Goal: Information Seeking & Learning: Learn about a topic

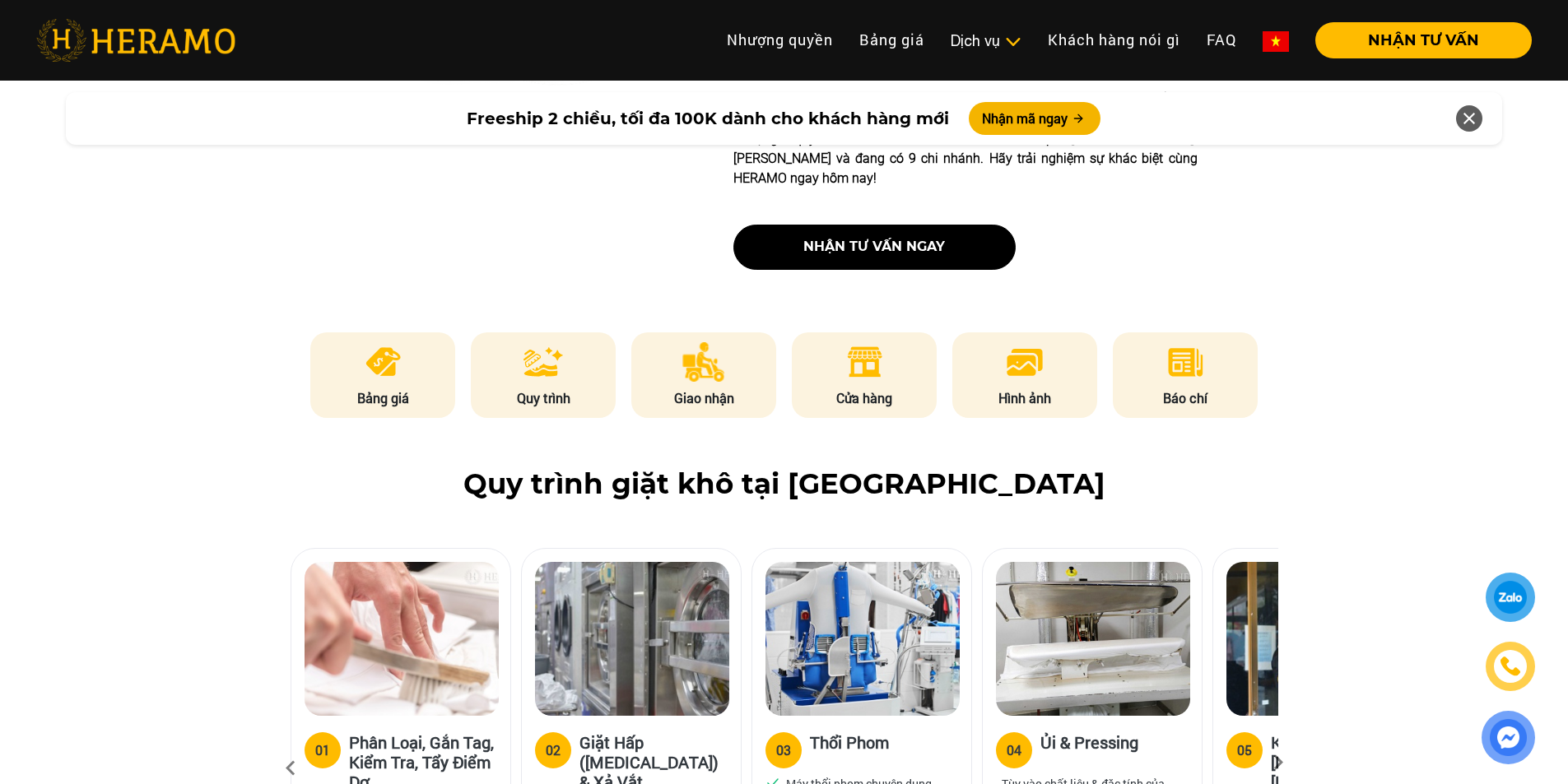
scroll to position [904, 0]
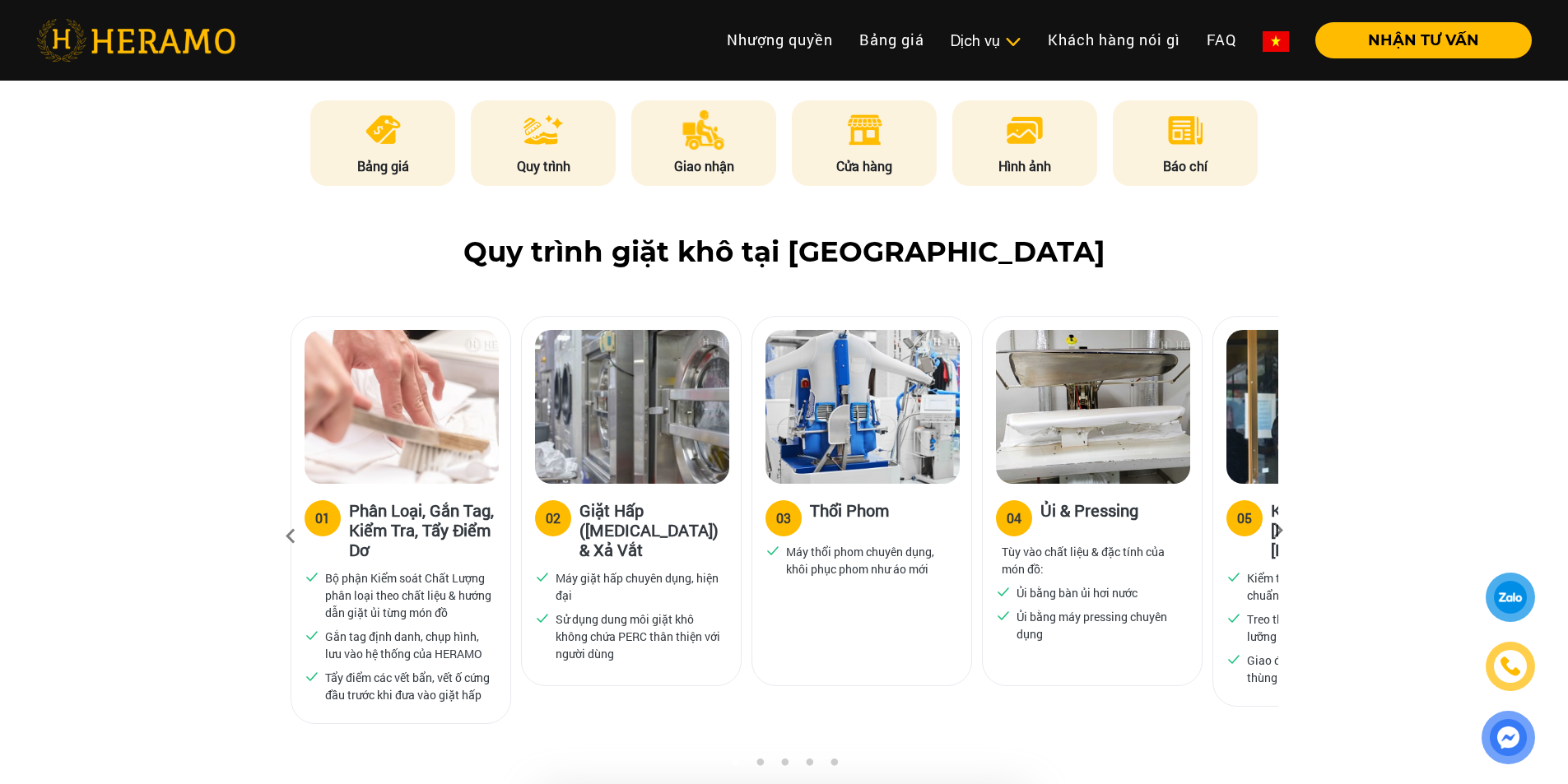
click at [1513, 600] on div at bounding box center [1510, 597] width 31 height 30
click at [1513, 598] on div at bounding box center [1510, 597] width 31 height 30
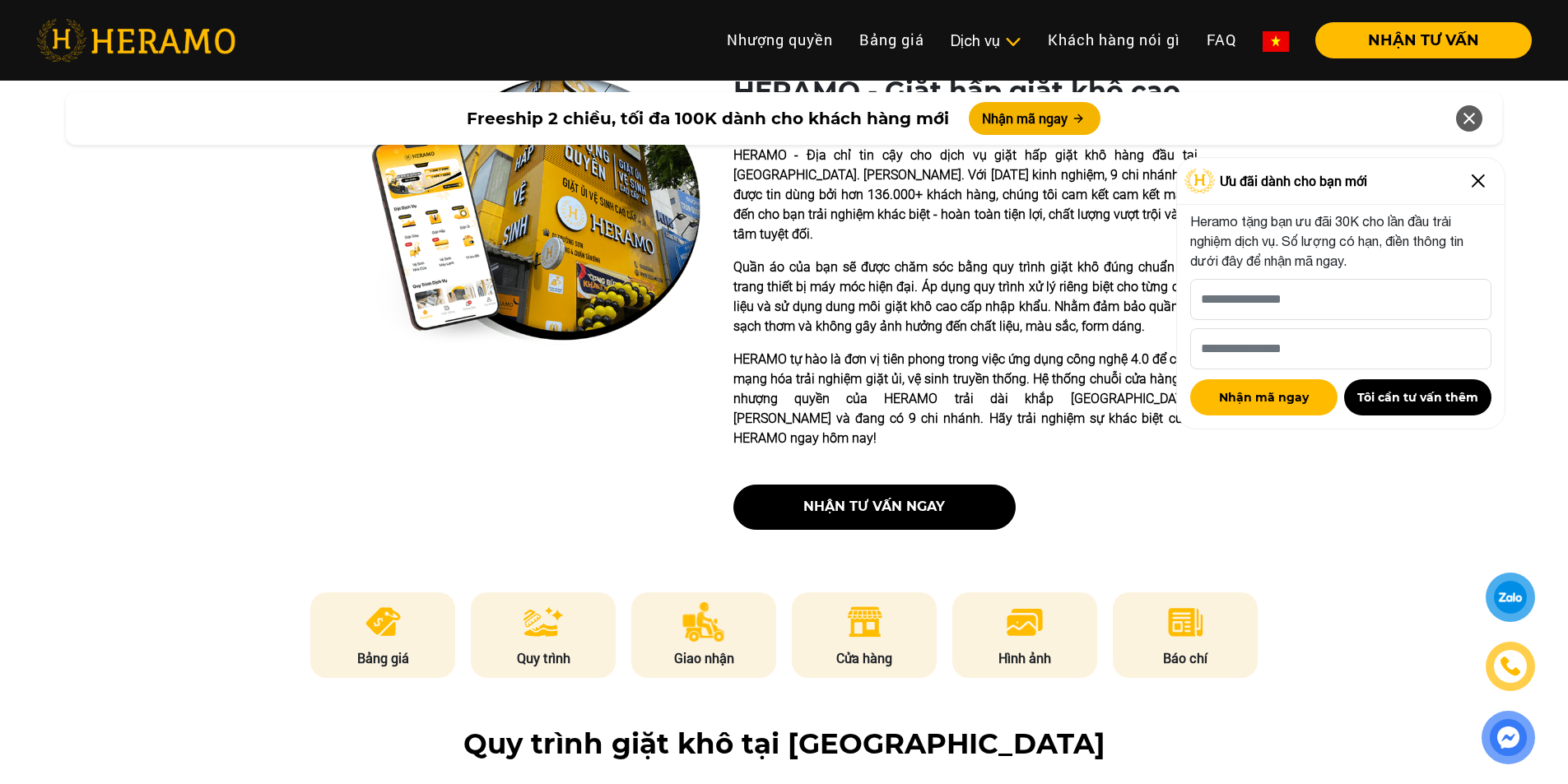
scroll to position [411, 0]
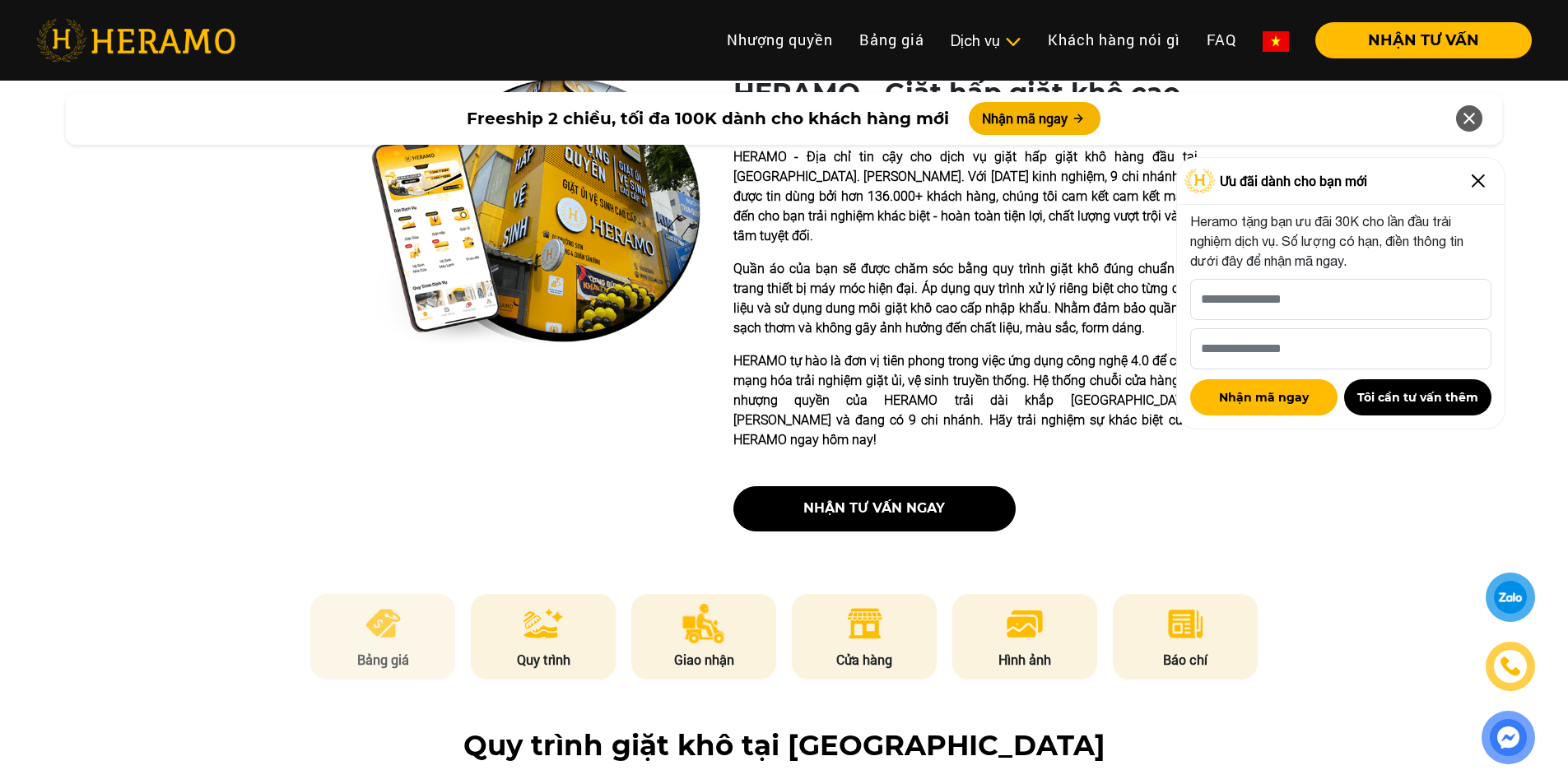
click at [426, 594] on li "Bảng giá" at bounding box center [382, 636] width 145 height 86
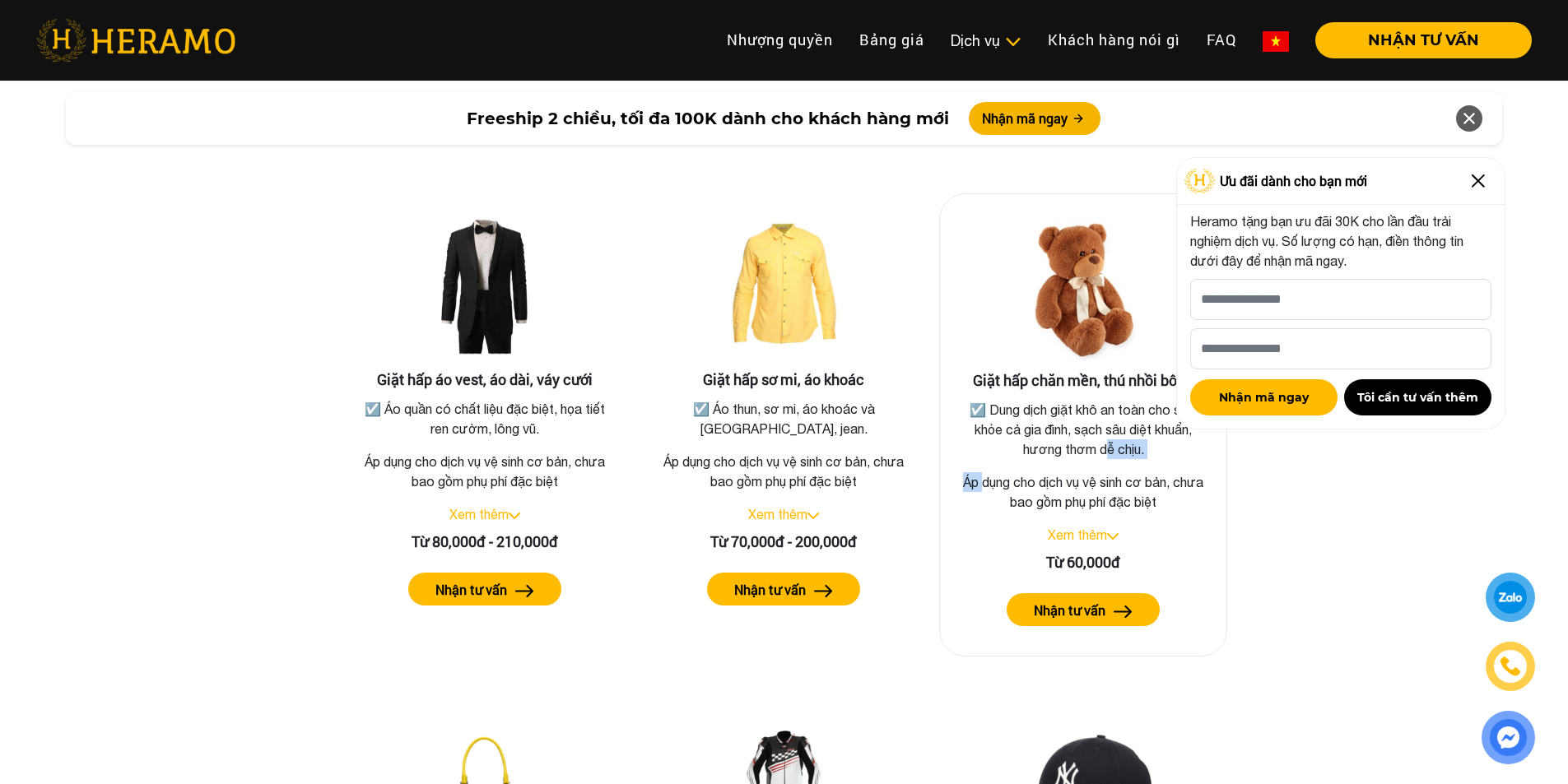
drag, startPoint x: 1098, startPoint y: 429, endPoint x: 978, endPoint y: 452, distance: 122.2
click at [978, 452] on div "Giặt hấp chăn mền, thú nhồi bông ☑️ Dung dịch giặt khô an toàn cho sức khỏe cả …" at bounding box center [1083, 425] width 288 height 463
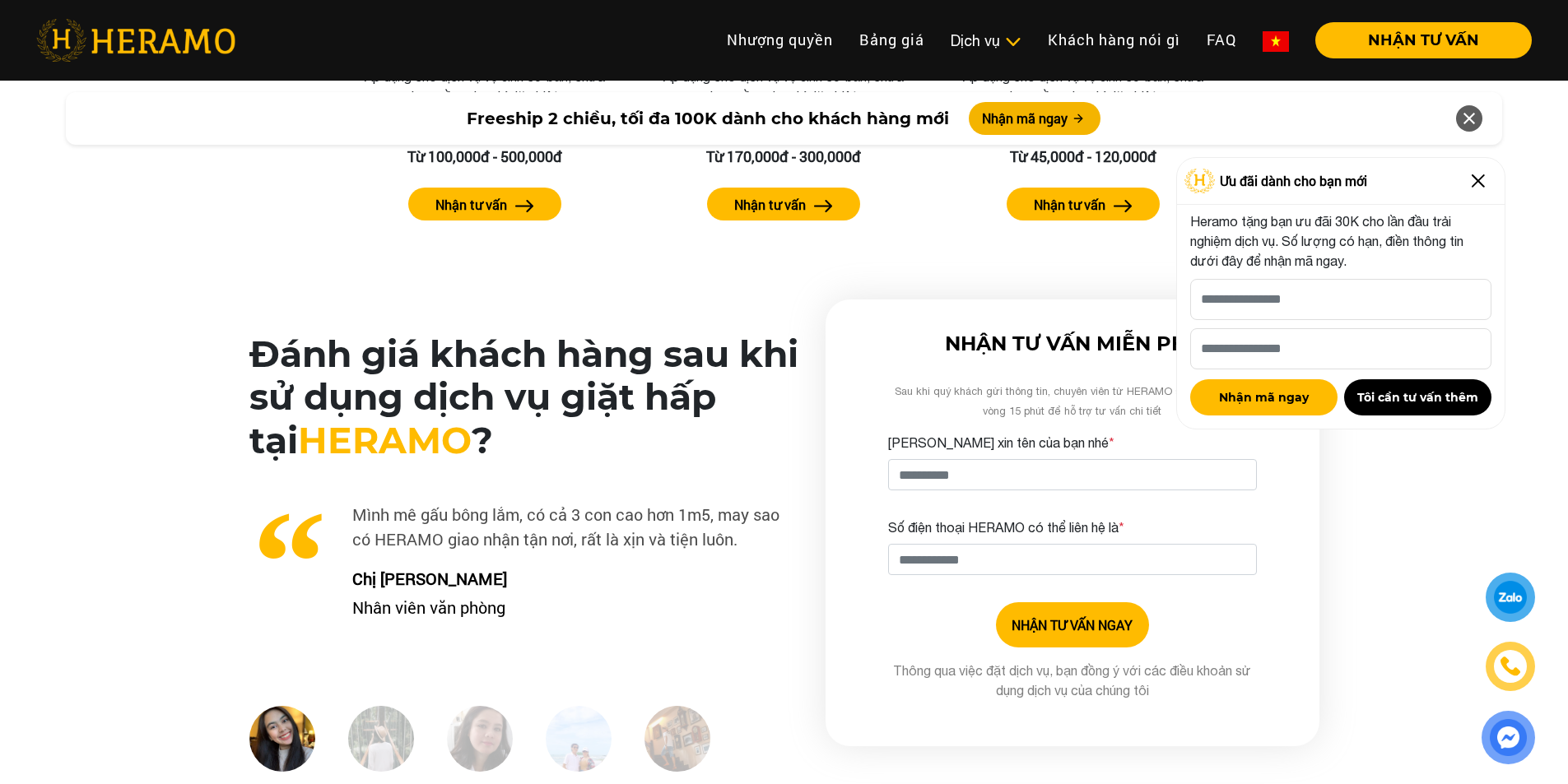
scroll to position [4019, 0]
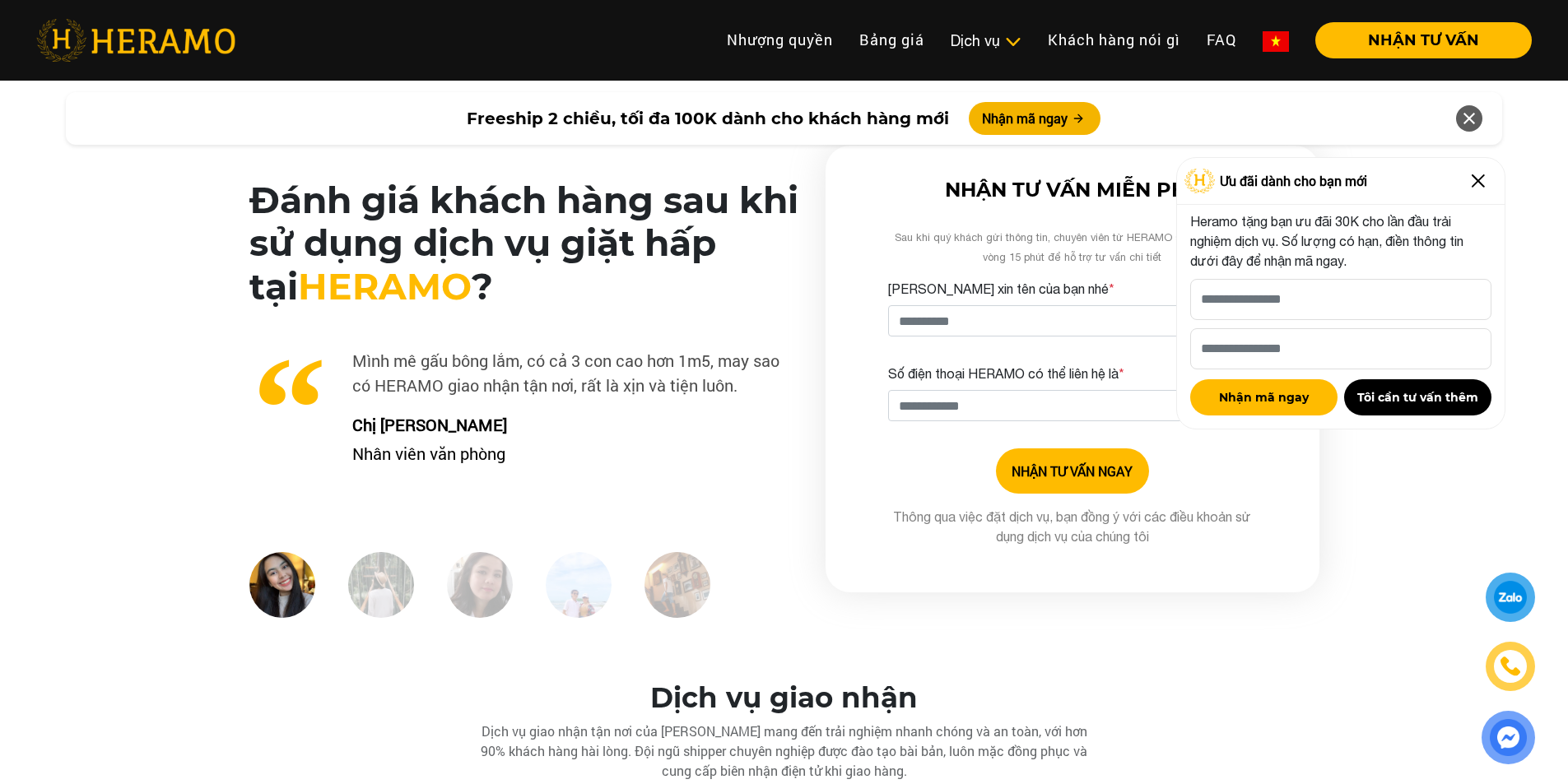
click at [1470, 185] on img at bounding box center [1477, 180] width 27 height 27
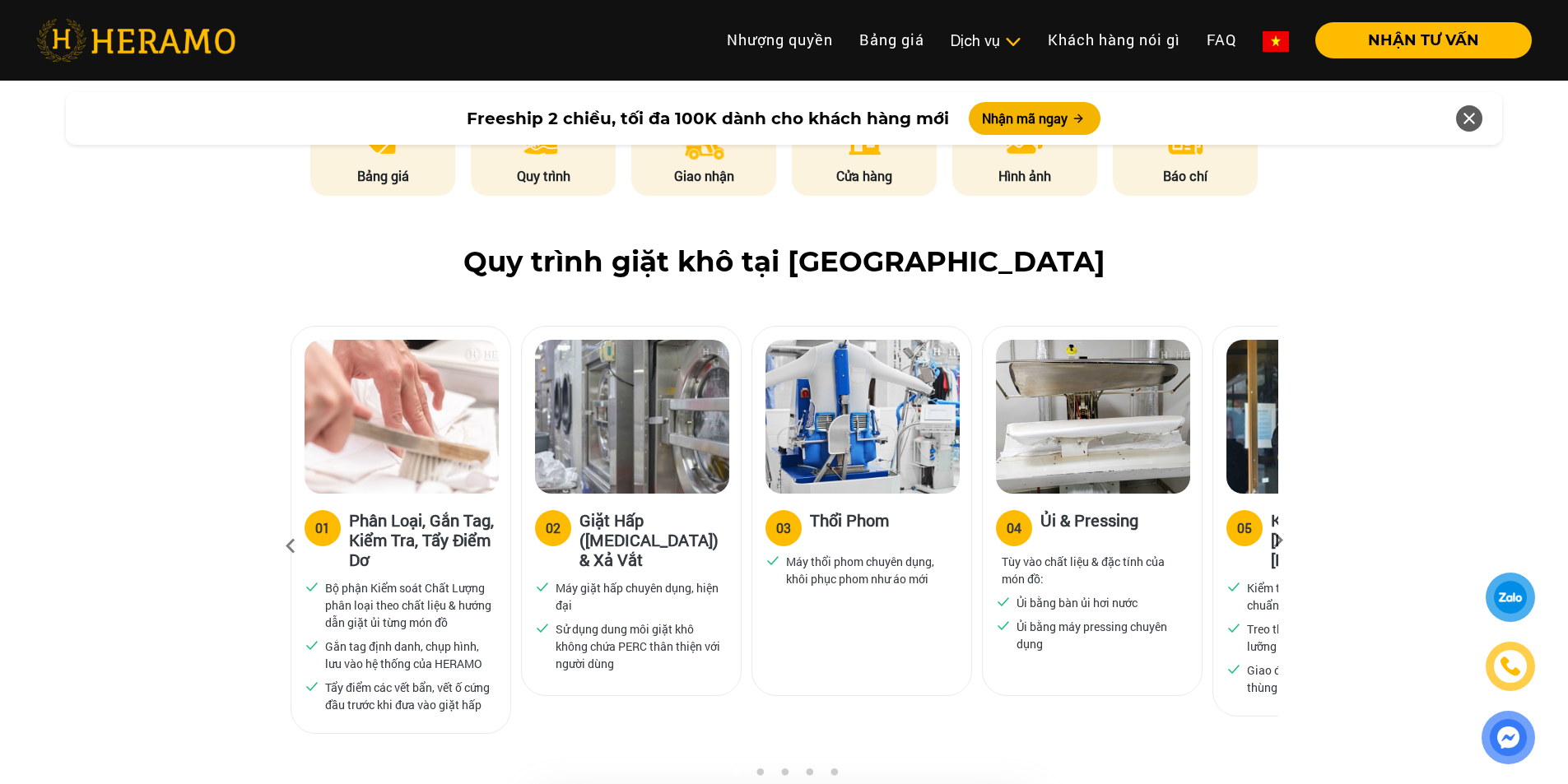
scroll to position [565, 0]
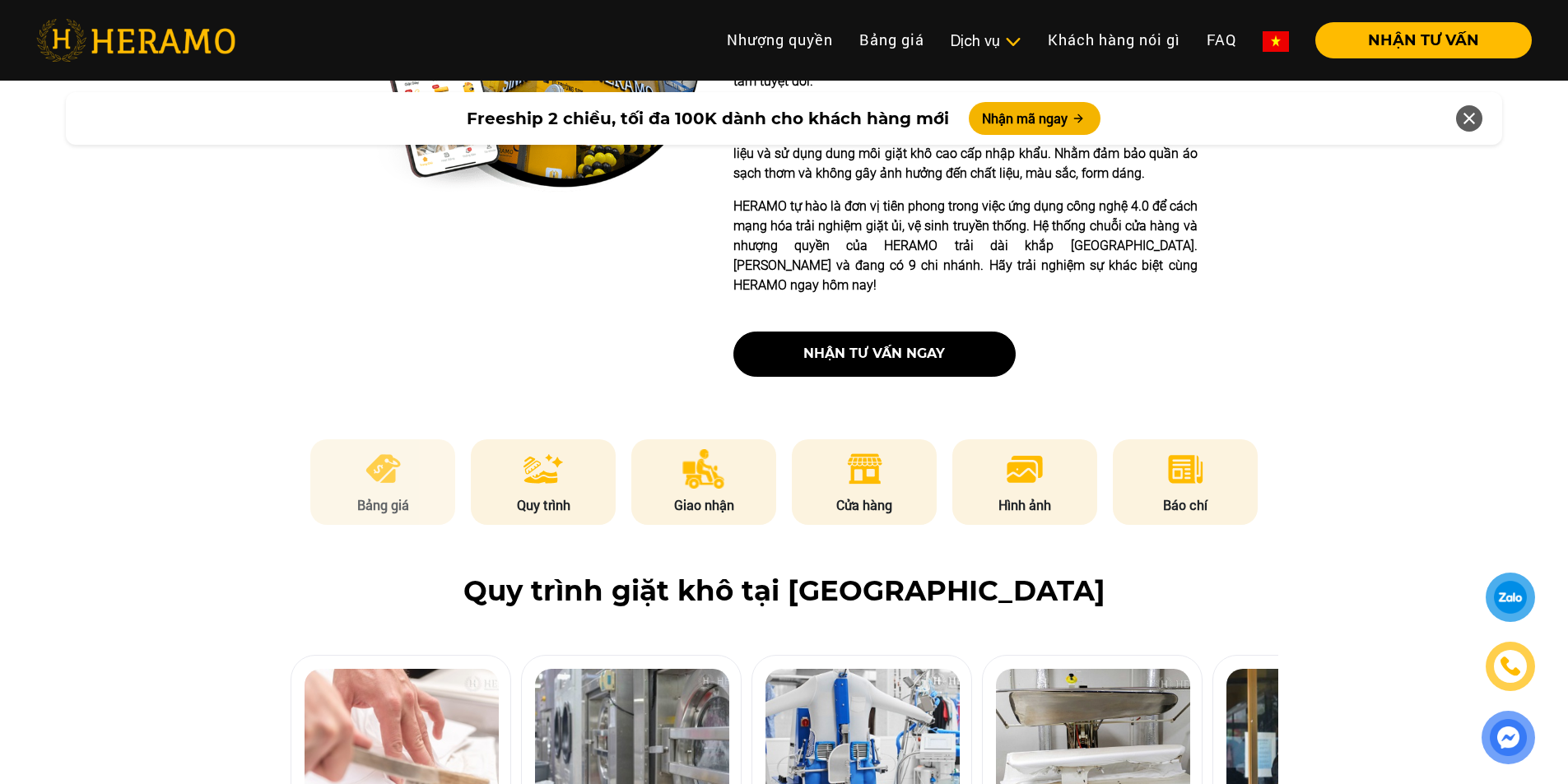
click at [389, 495] on p "Bảng giá" at bounding box center [382, 505] width 145 height 20
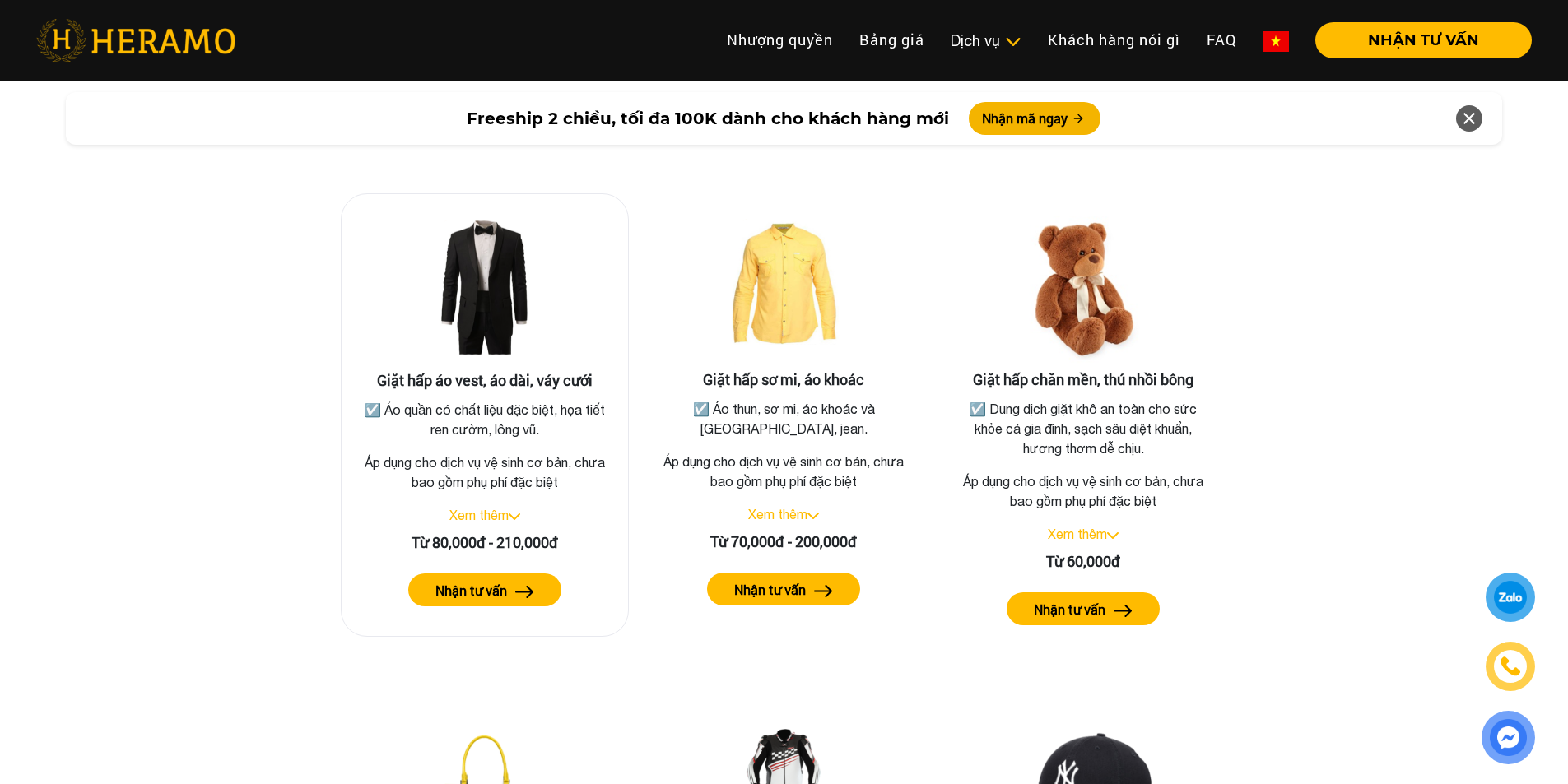
click at [495, 507] on link "Xem thêm" at bounding box center [479, 514] width 59 height 15
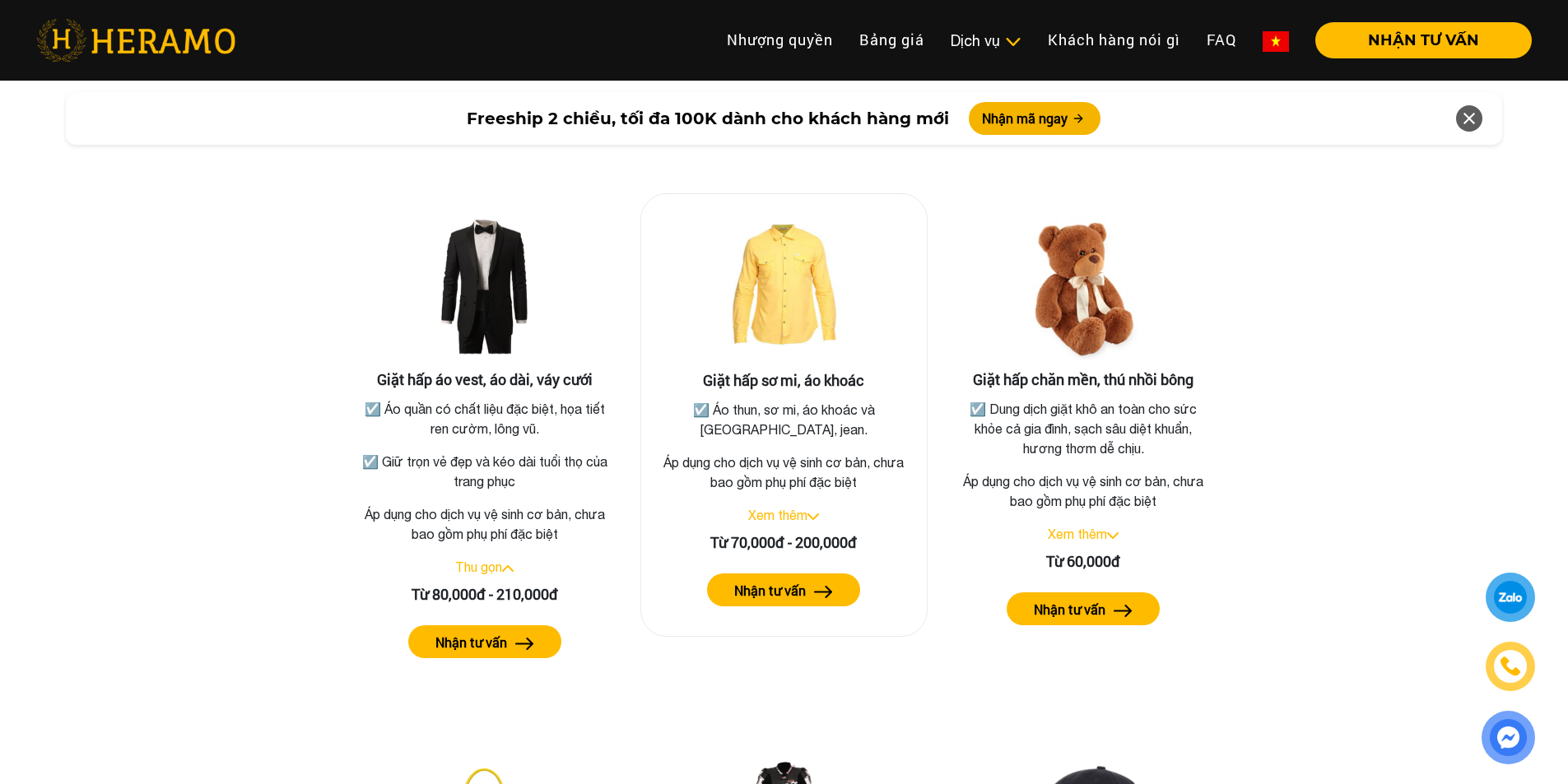
click at [786, 507] on link "Xem thêm" at bounding box center [778, 514] width 59 height 15
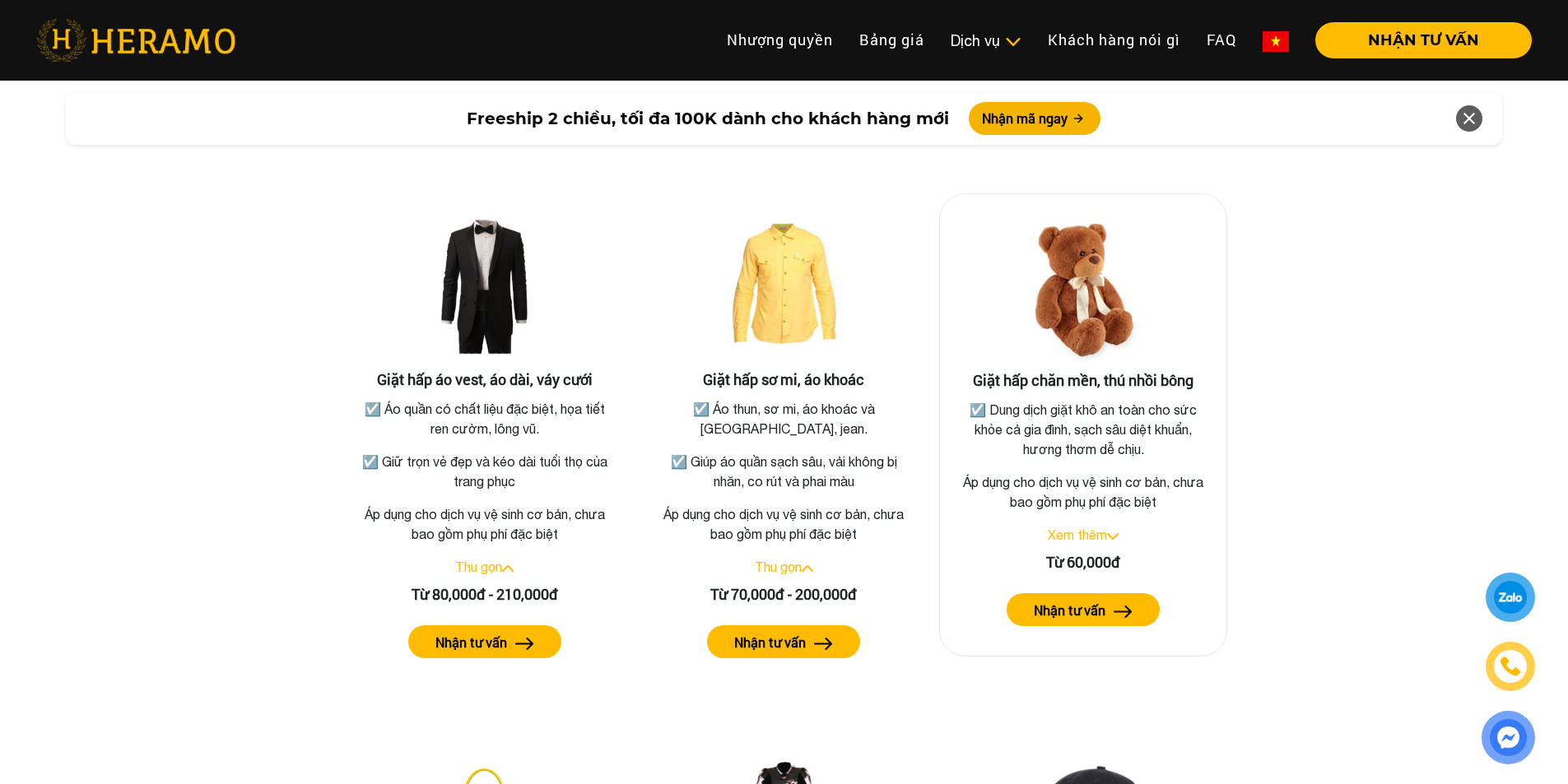
click at [1084, 527] on link "Xem thêm" at bounding box center [1077, 534] width 59 height 15
click at [1068, 527] on link "Thu gọn" at bounding box center [1078, 534] width 47 height 15
click at [1068, 527] on link "Xem thêm" at bounding box center [1077, 534] width 59 height 15
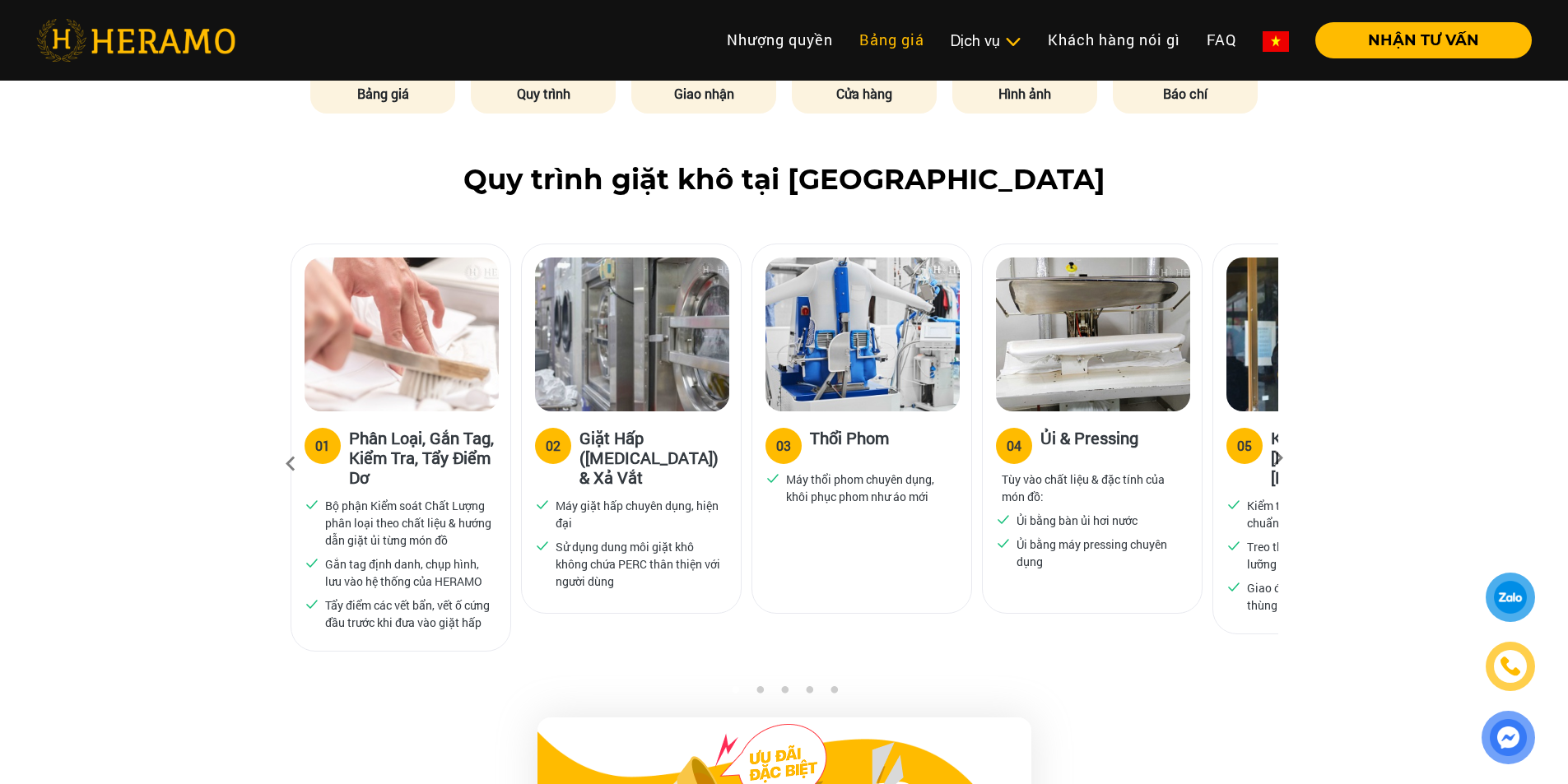
click at [884, 32] on link "Bảng giá" at bounding box center [891, 40] width 92 height 35
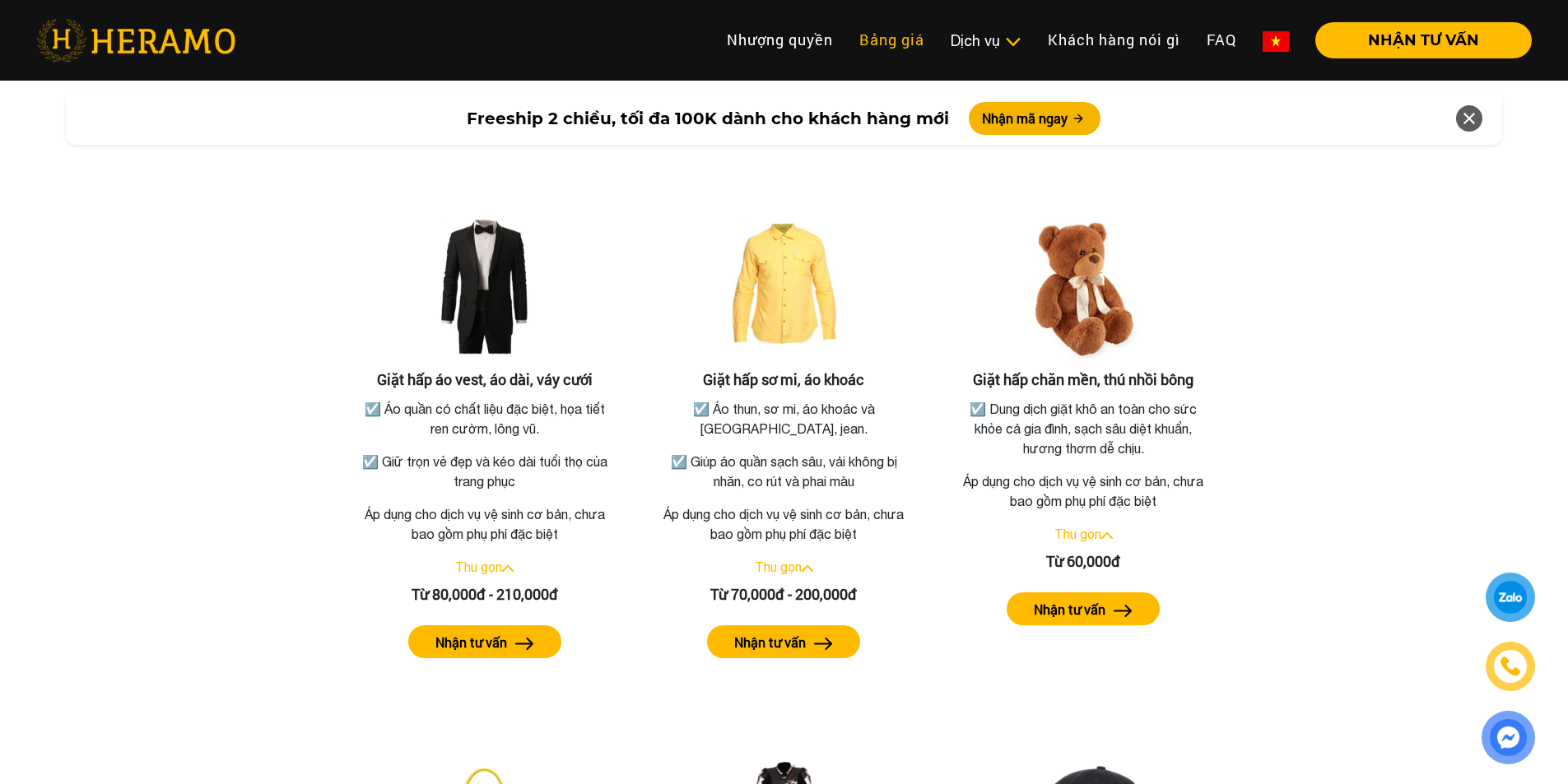
click at [884, 32] on link "Bảng giá" at bounding box center [891, 40] width 92 height 35
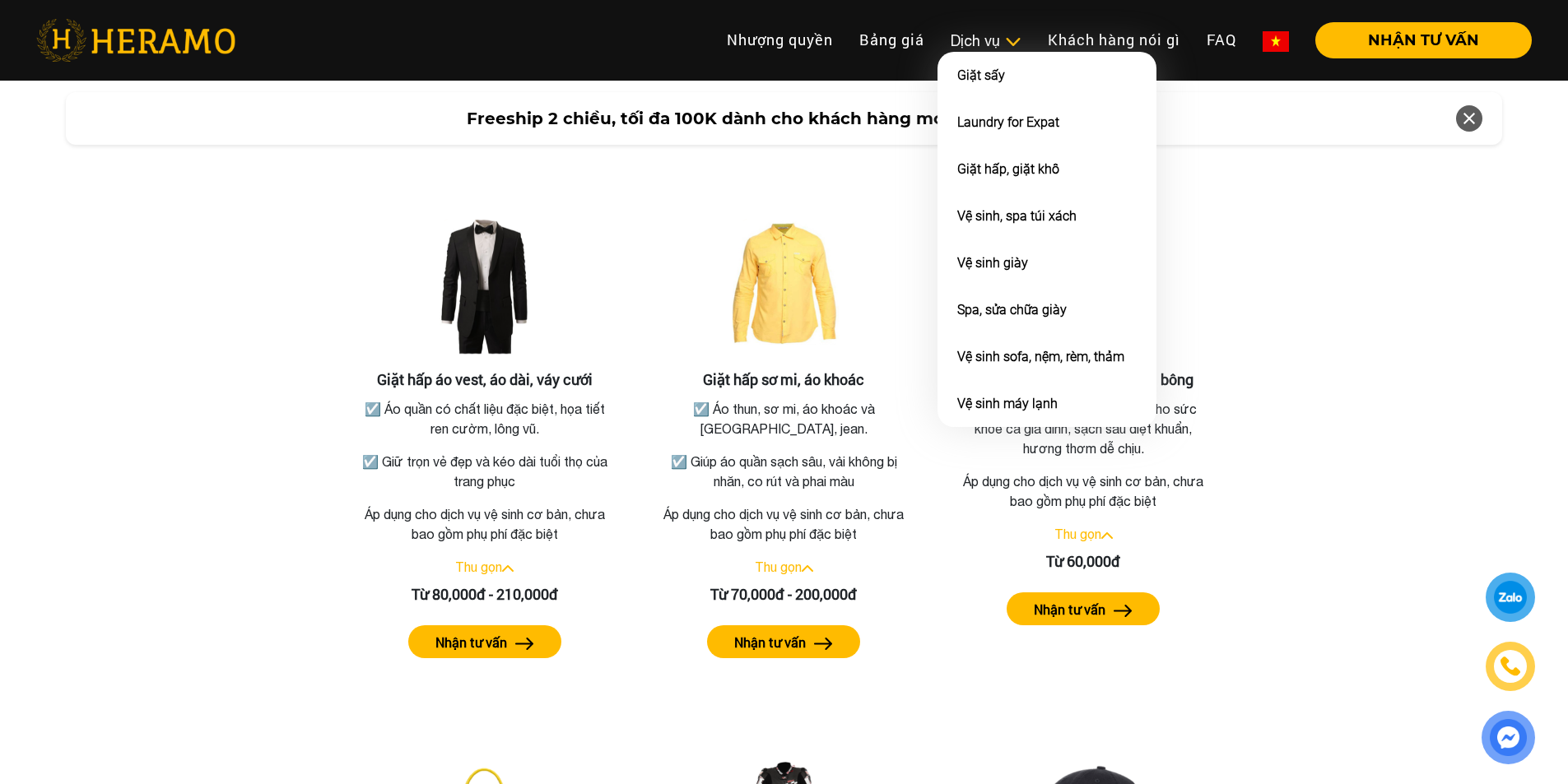
click at [989, 46] on div "Dịch vụ" at bounding box center [986, 40] width 71 height 23
click at [1017, 172] on link "Giặt hấp, giặt khô" at bounding box center [1008, 169] width 102 height 16
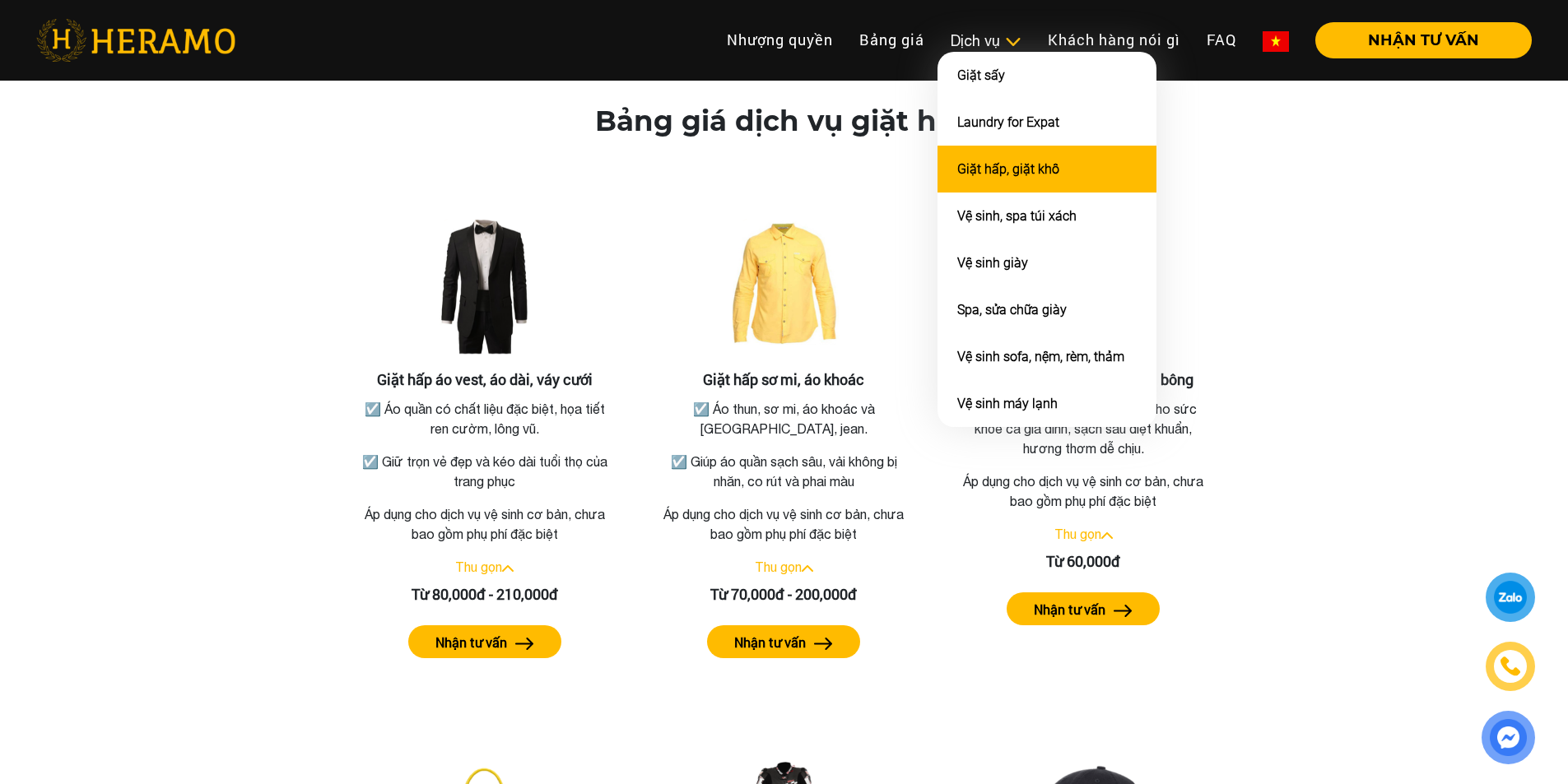
scroll to position [1018, 0]
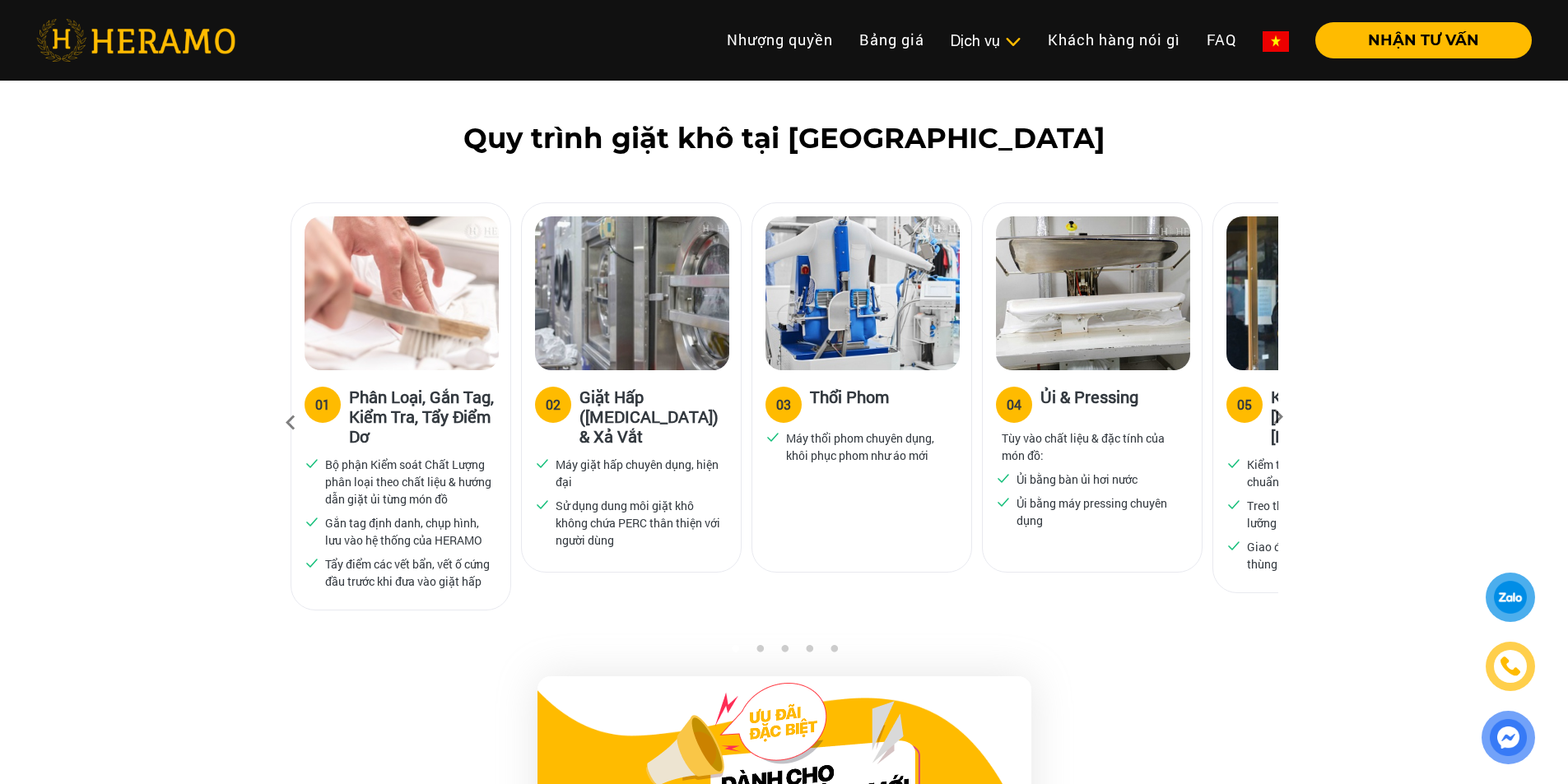
click at [540, 386] on label "02" at bounding box center [553, 404] width 36 height 36
click at [605, 292] on img at bounding box center [632, 294] width 194 height 154
click at [1287, 417] on icon at bounding box center [1278, 422] width 30 height 11
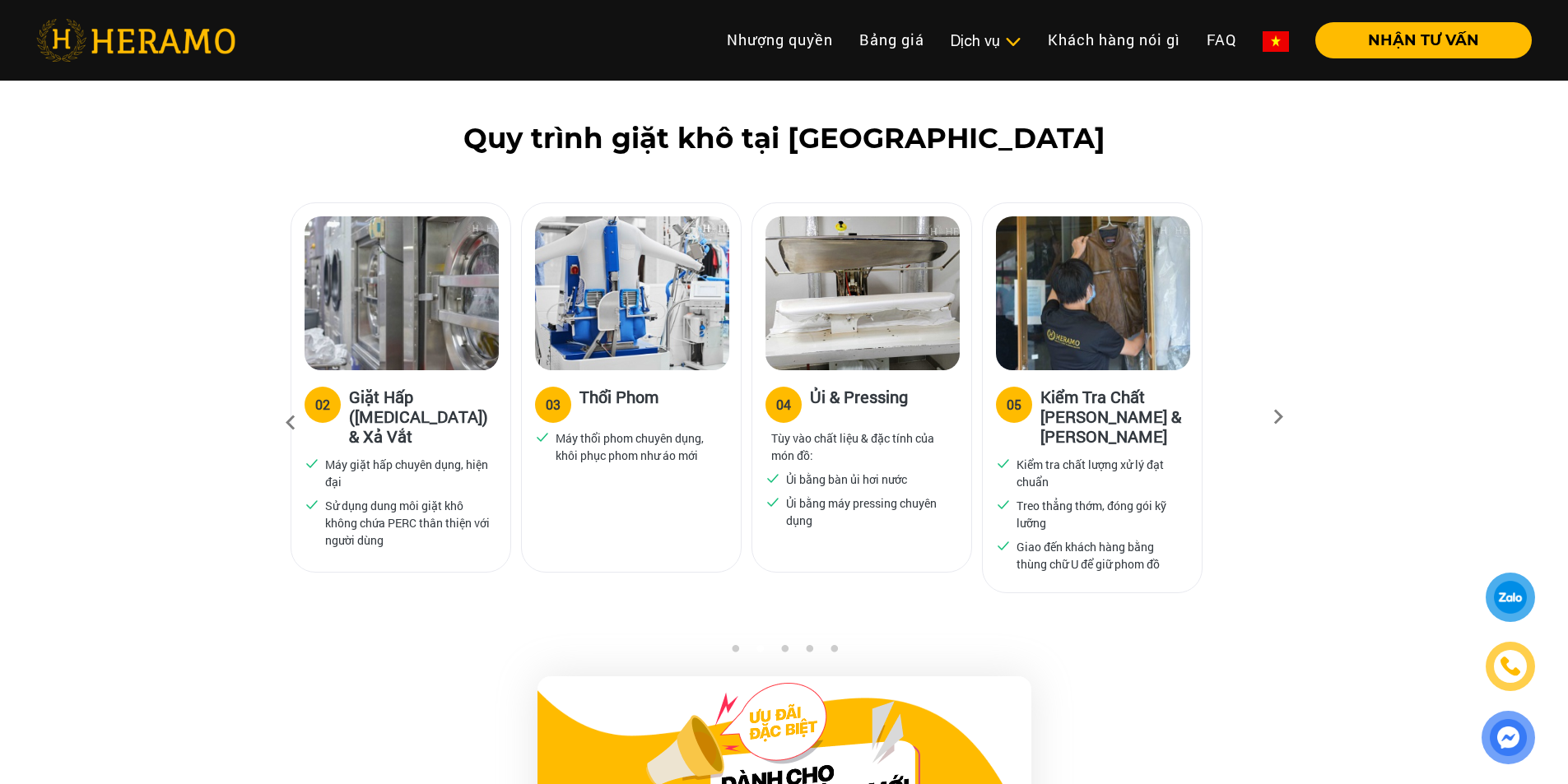
click at [1100, 262] on img at bounding box center [1092, 294] width 194 height 154
click at [847, 282] on img at bounding box center [861, 294] width 194 height 154
click at [653, 267] on img at bounding box center [632, 294] width 194 height 154
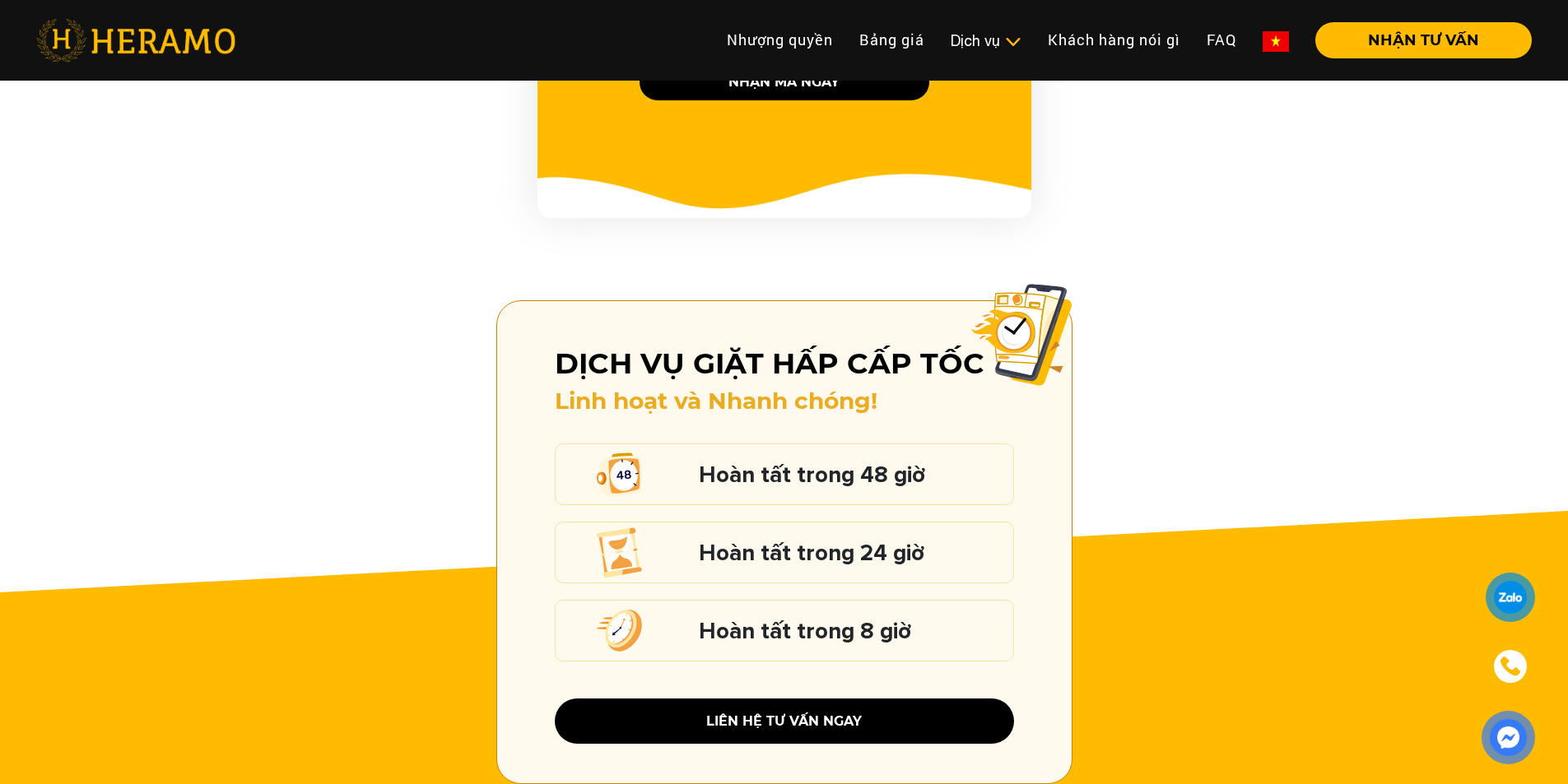
scroll to position [2170, 0]
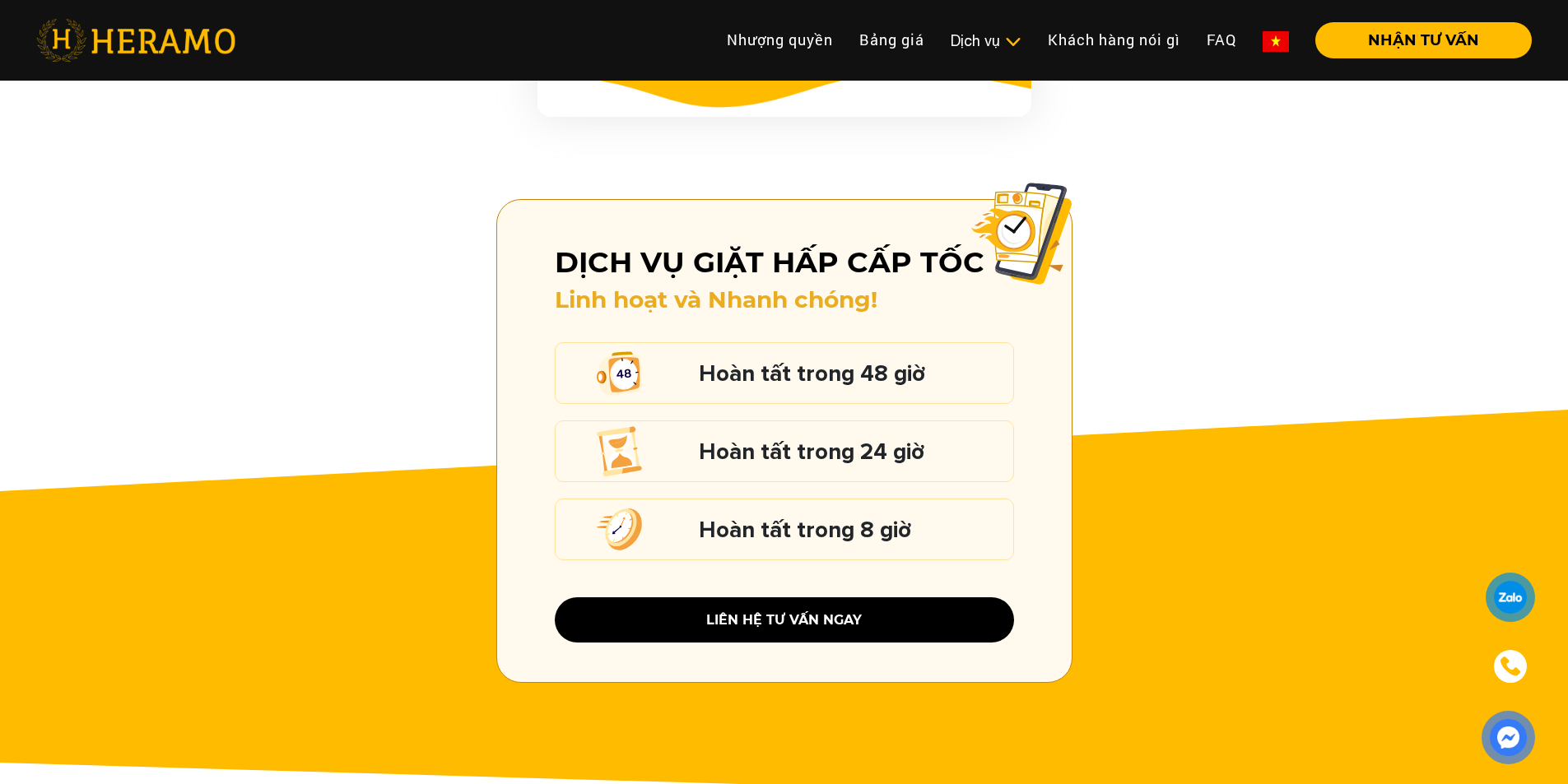
click at [592, 421] on div "Hoàn tất trong 24 giờ" at bounding box center [784, 451] width 459 height 62
click at [788, 606] on button "liên hệ tư vấn ngay" at bounding box center [784, 620] width 459 height 45
